Goal: Information Seeking & Learning: Learn about a topic

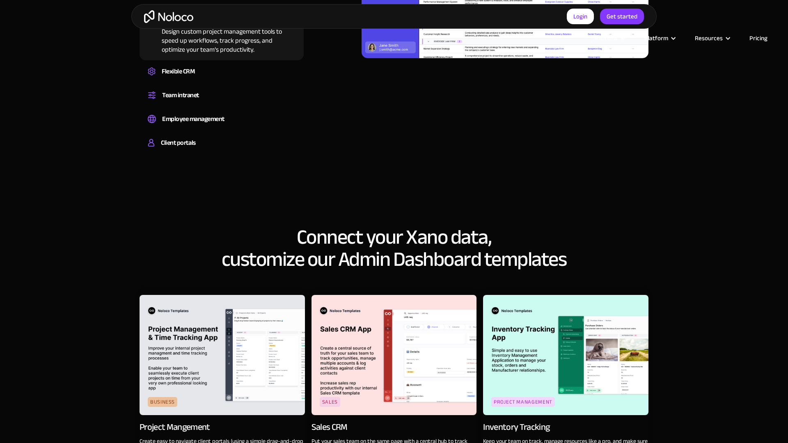
scroll to position [1136, 0]
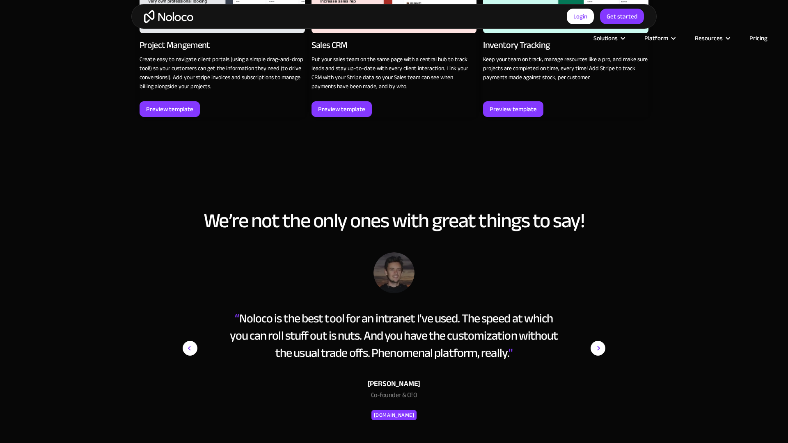
scroll to position [1528, 0]
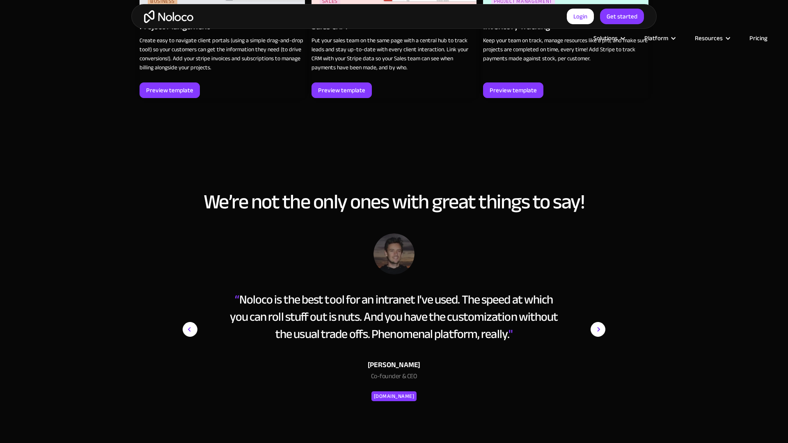
scroll to position [1527, 0]
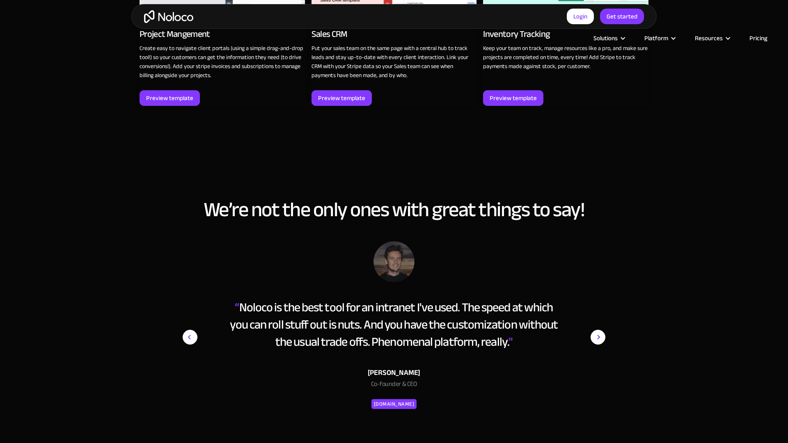
scroll to position [1529, 0]
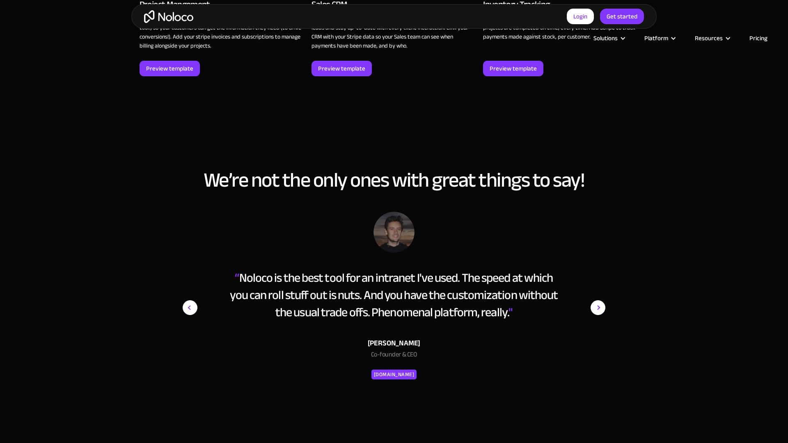
scroll to position [1529, 0]
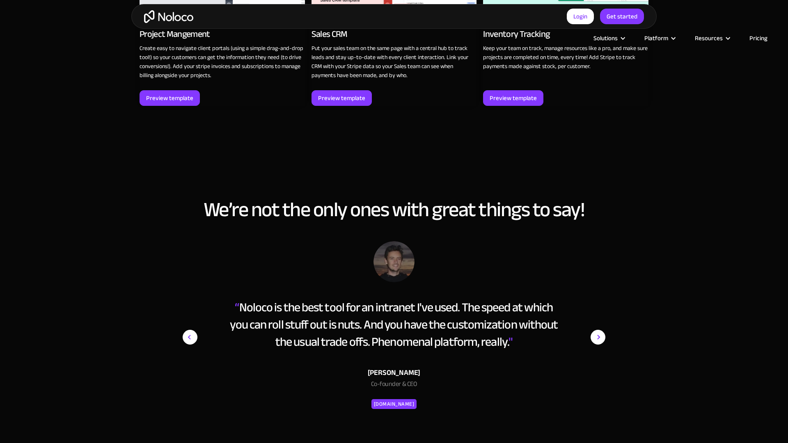
scroll to position [1529, 0]
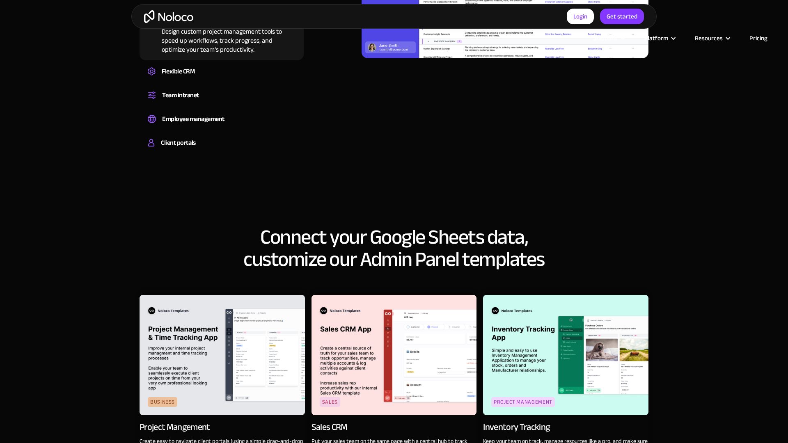
scroll to position [1136, 0]
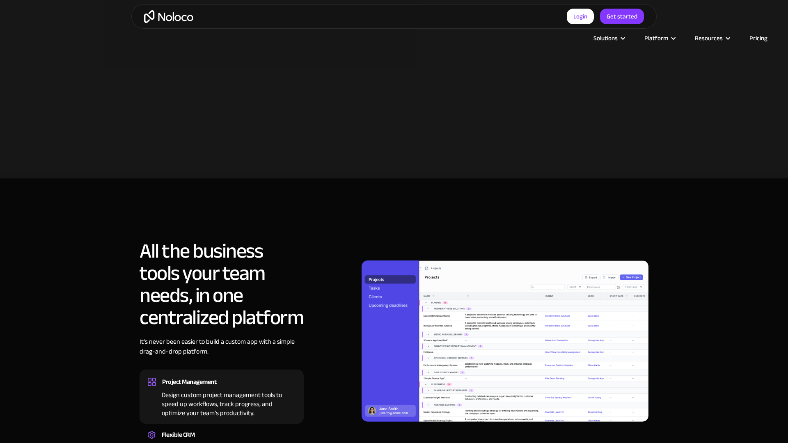
scroll to position [742, 0]
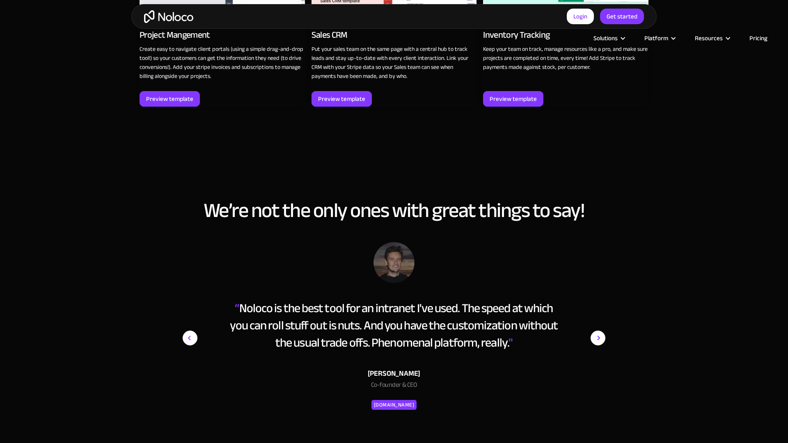
scroll to position [1528, 0]
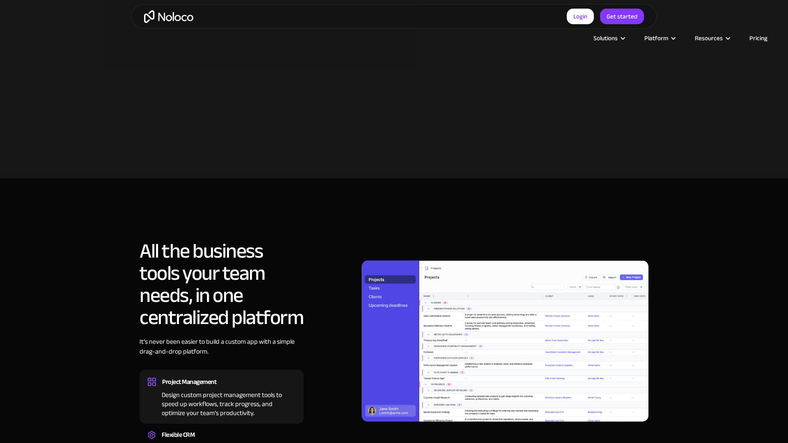
scroll to position [742, 0]
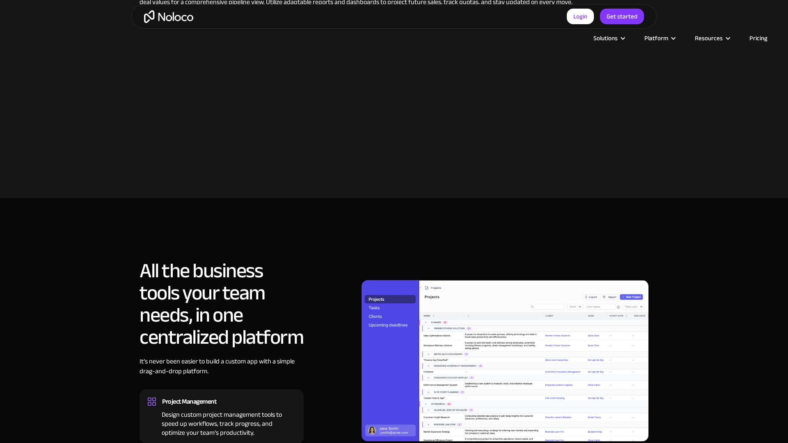
scroll to position [742, 0]
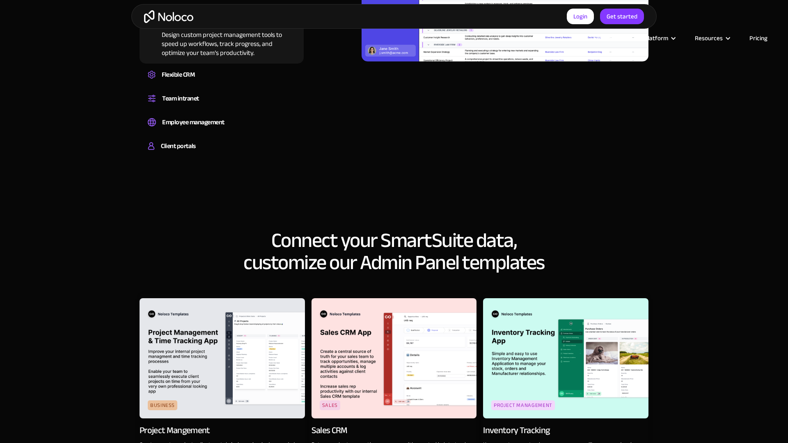
scroll to position [1132, 0]
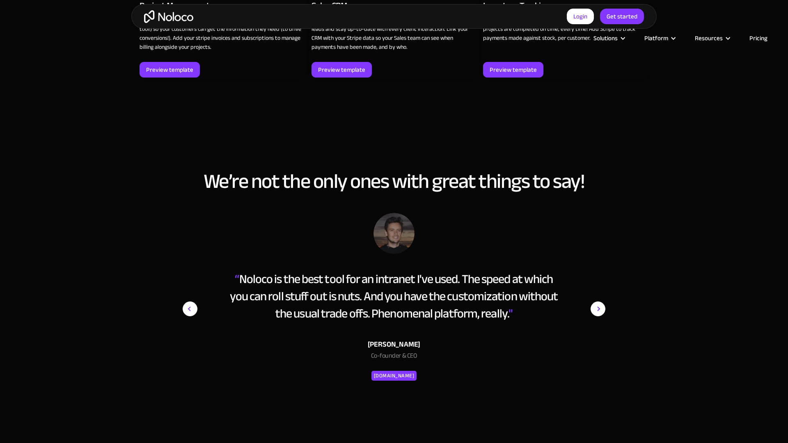
scroll to position [1528, 0]
